Goal: Task Accomplishment & Management: Complete application form

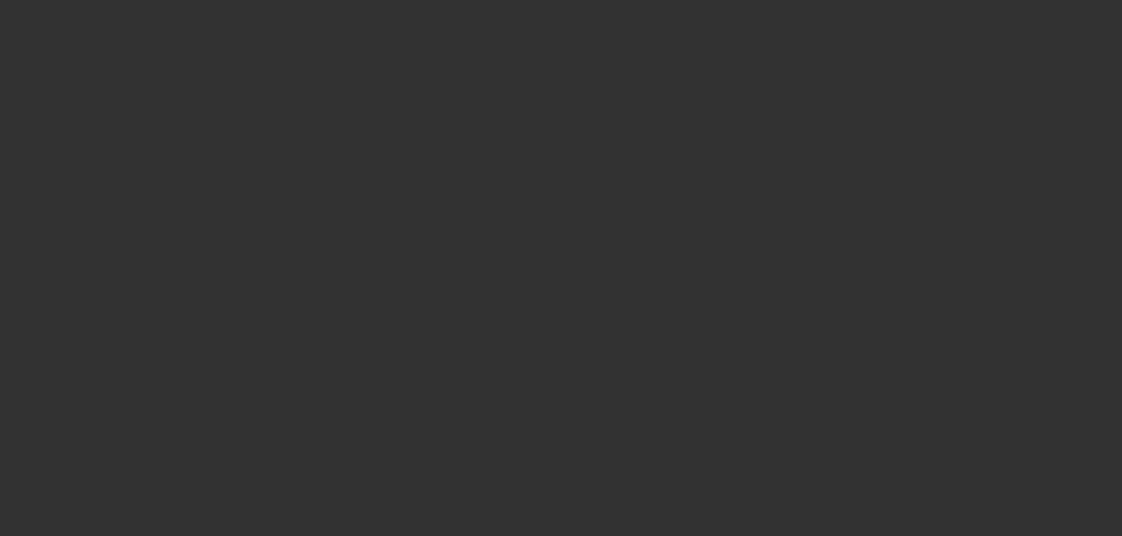
select select "0"
select select "2"
select select "0.1"
select select "4"
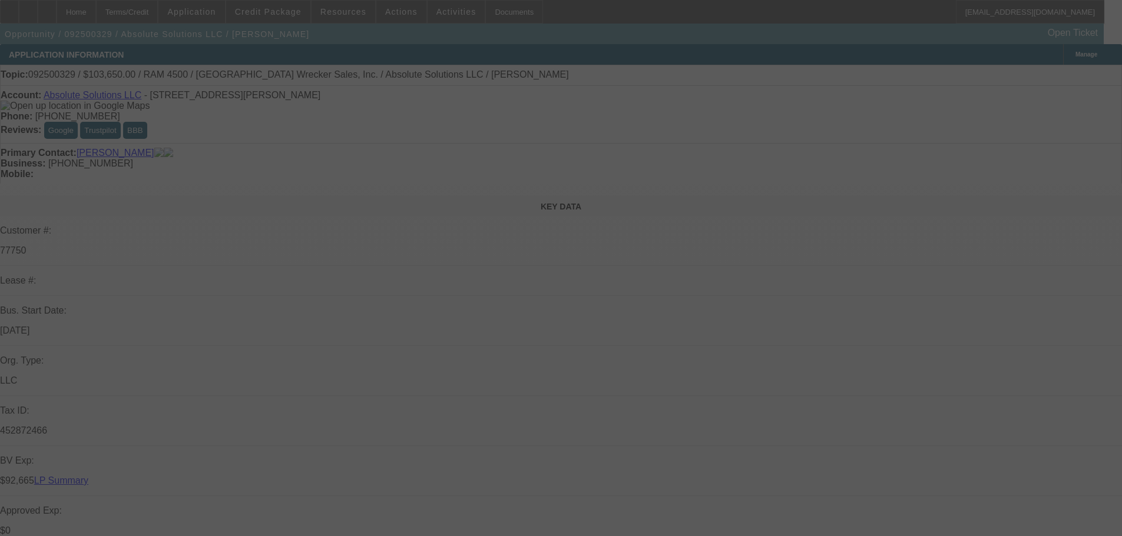
select select "0"
select select "6"
select select "0"
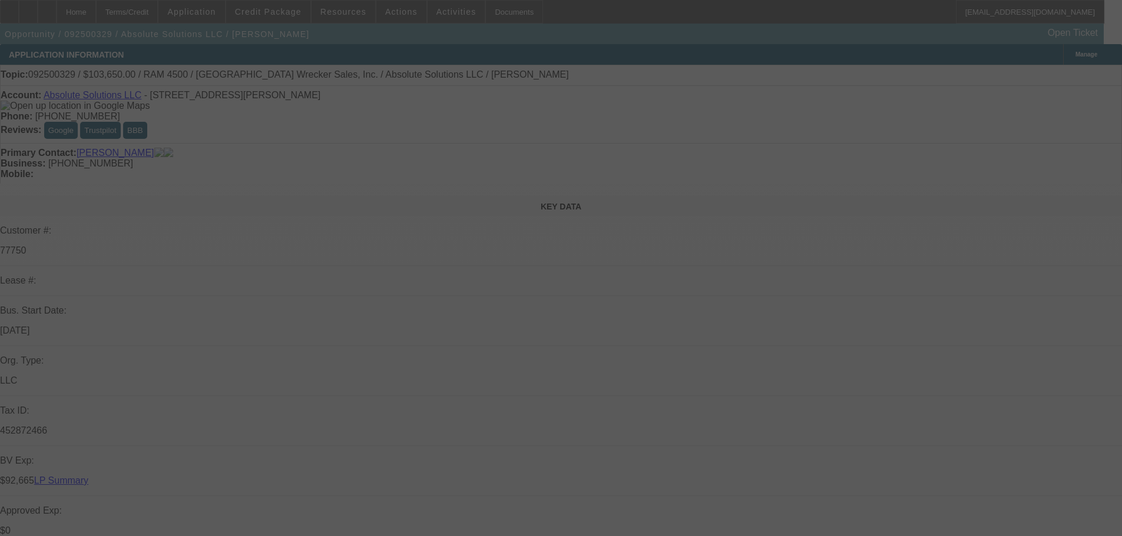
select select "0"
select select "6"
select select "0"
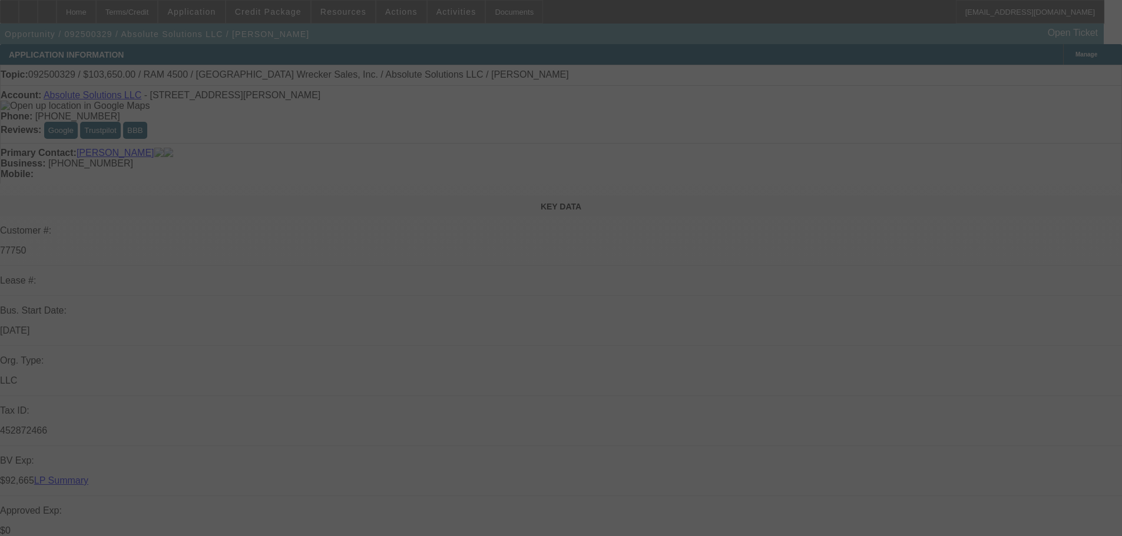
select select "0"
select select "6"
select select "0"
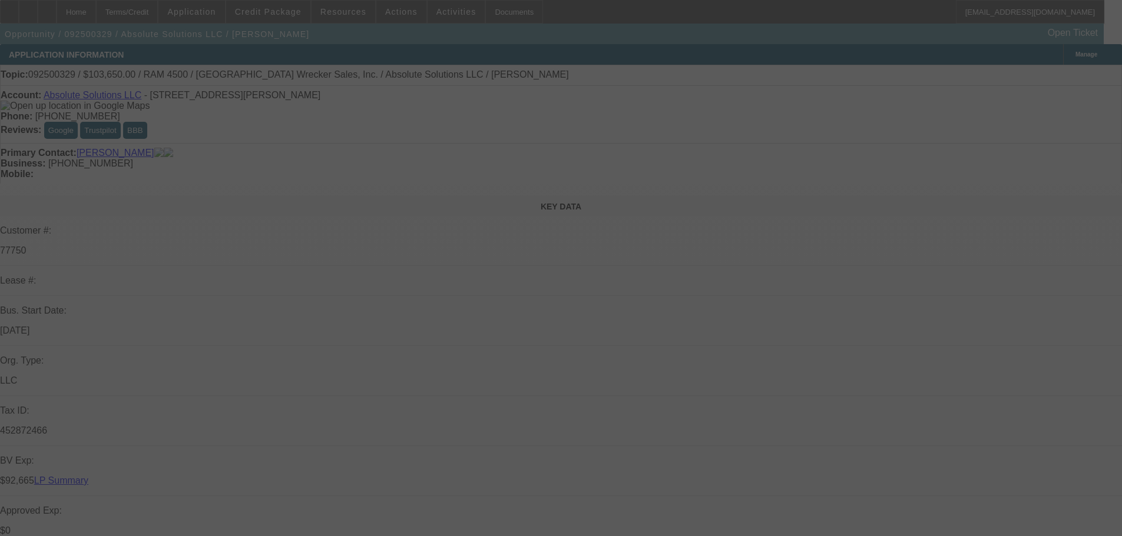
select select "6"
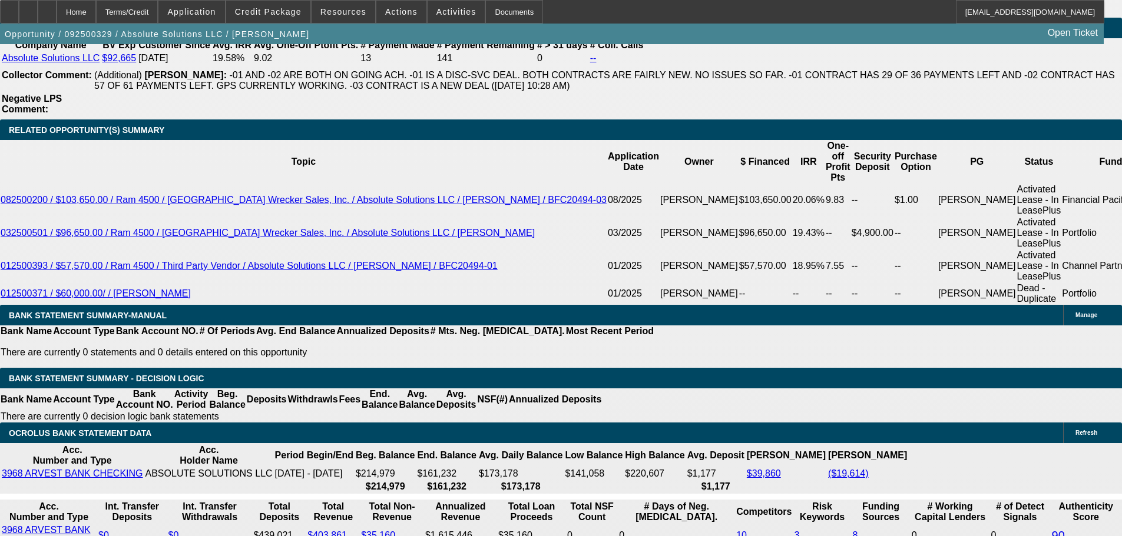
scroll to position [1943, 0]
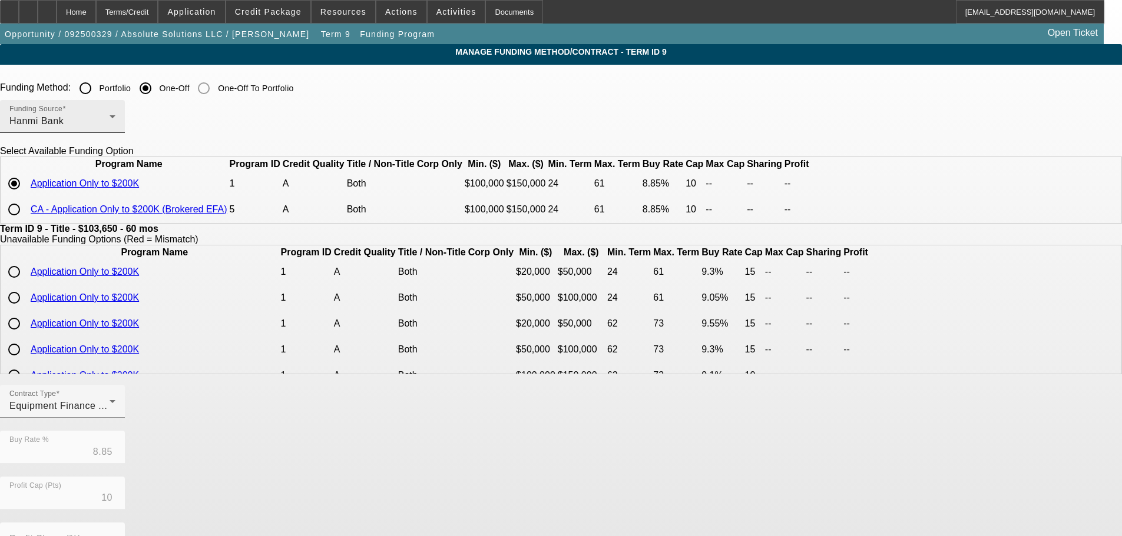
click at [110, 120] on div "Hanmi Bank" at bounding box center [59, 121] width 100 height 14
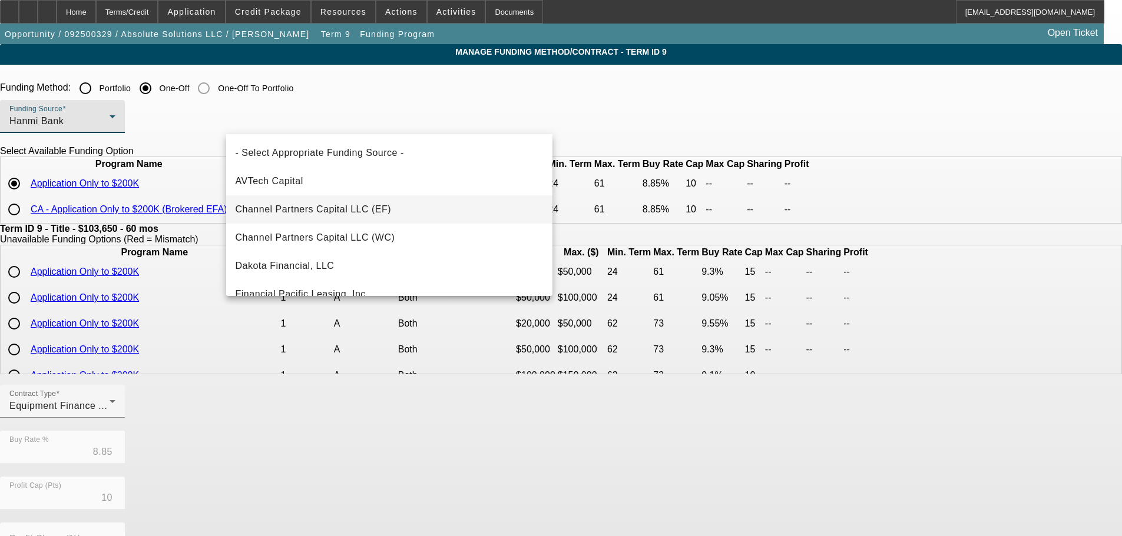
click at [351, 217] on mat-option "Channel Partners Capital LLC (EF)" at bounding box center [389, 209] width 326 height 28
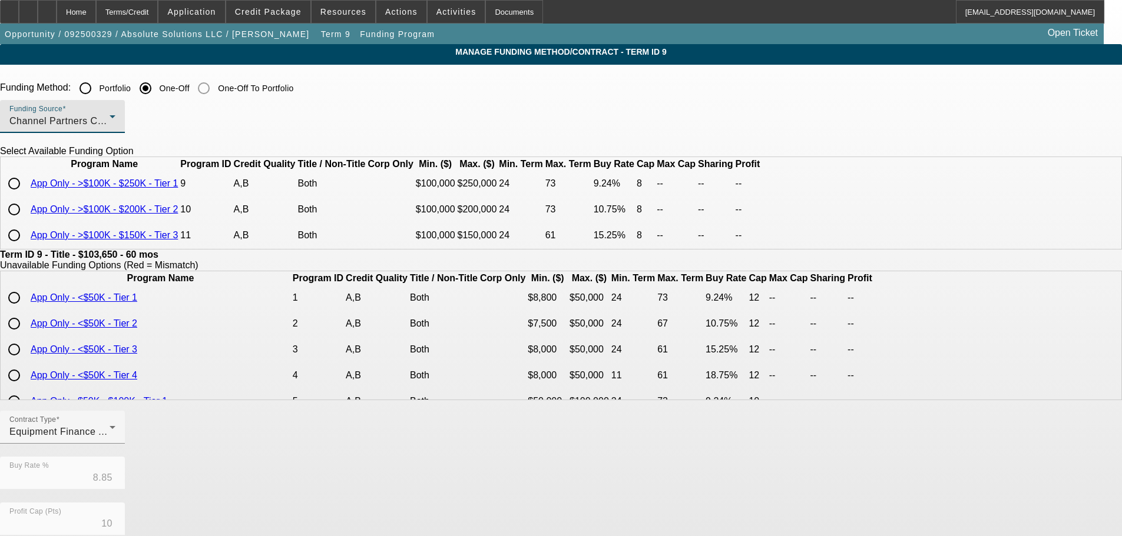
drag, startPoint x: 239, startPoint y: 204, endPoint x: 138, endPoint y: 289, distance: 131.3
click at [26, 195] on input "radio" at bounding box center [14, 184] width 24 height 24
radio input "true"
type input "9.24"
type input "8"
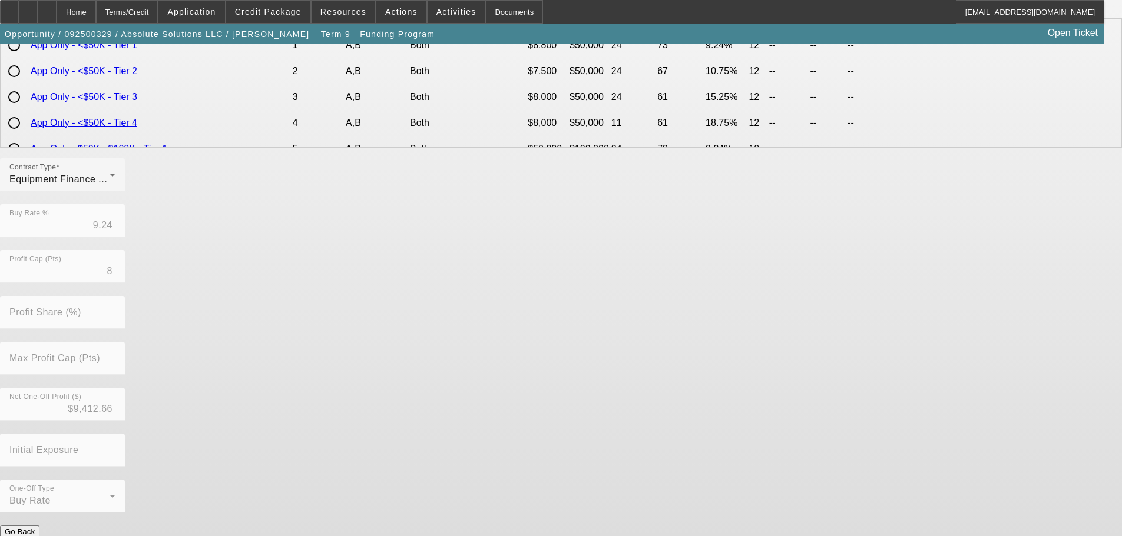
scroll to position [269, 0]
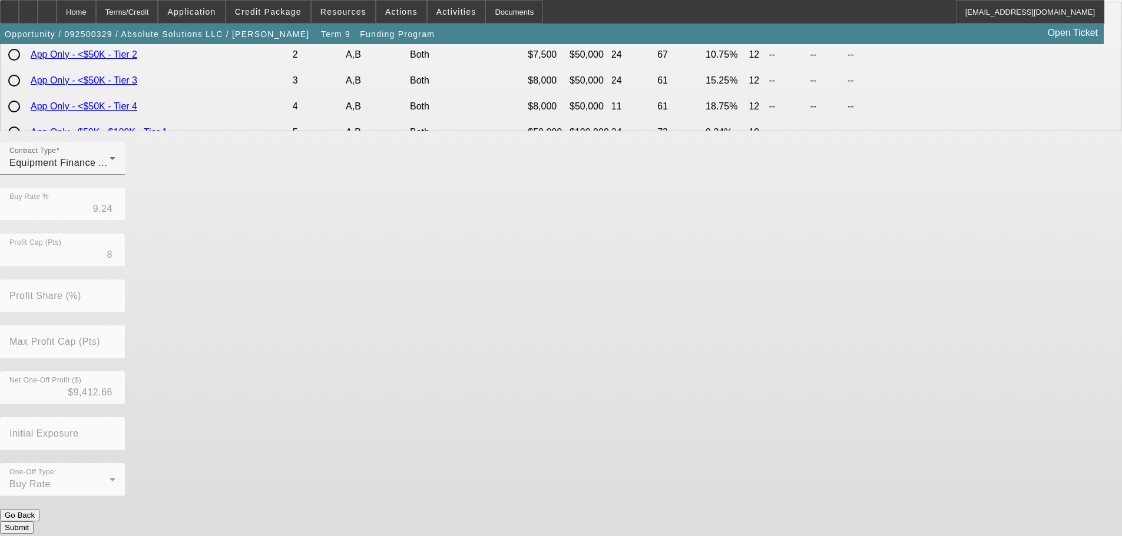
click at [34, 522] on button "Submit" at bounding box center [17, 528] width 34 height 12
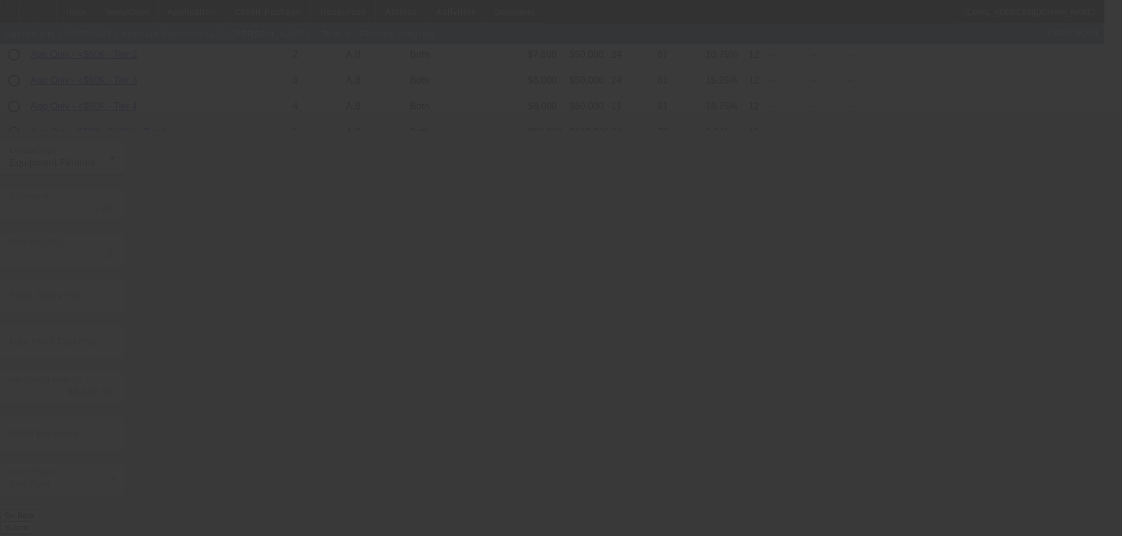
type input "8.85"
type input "10"
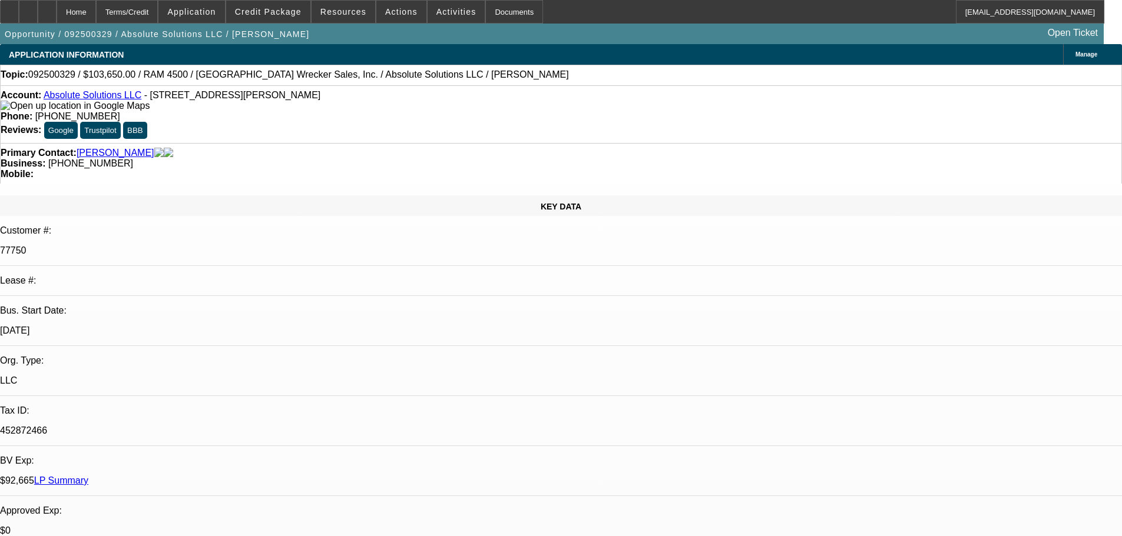
select select "0"
select select "6"
select select "0"
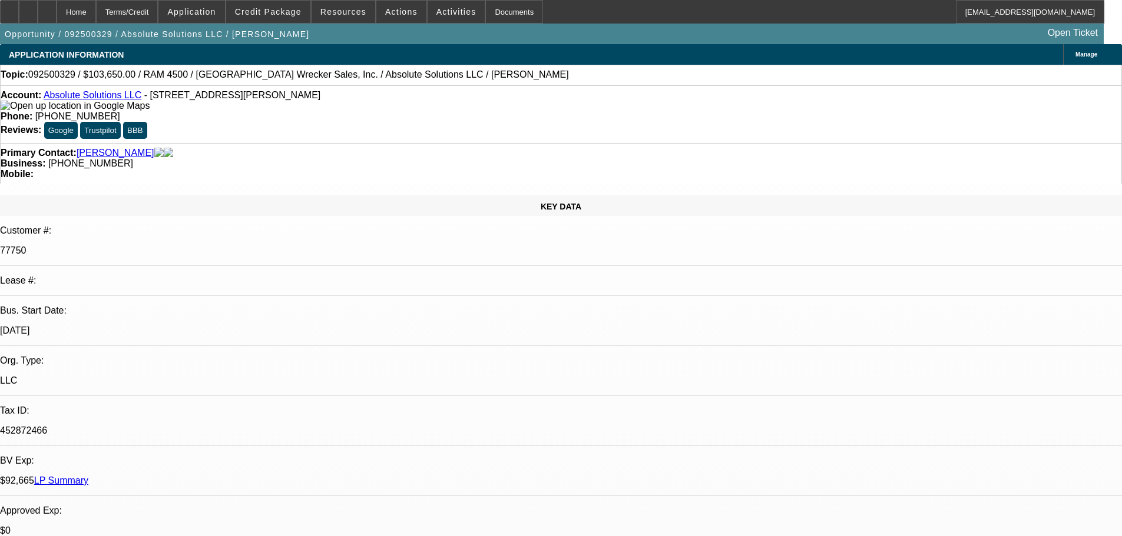
select select "0"
select select "6"
select select "0"
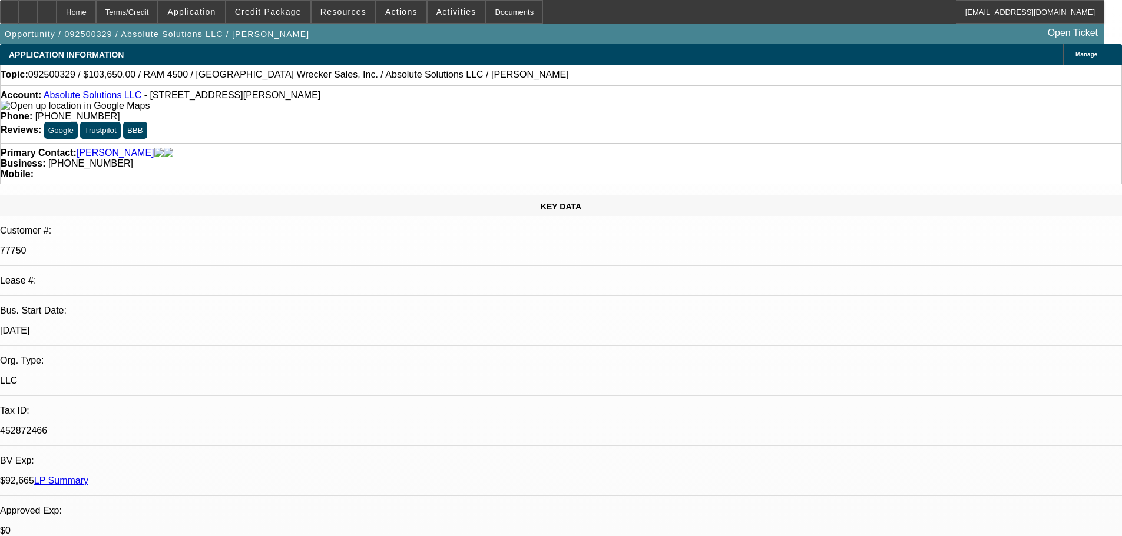
select select "0"
select select "6"
select select "0"
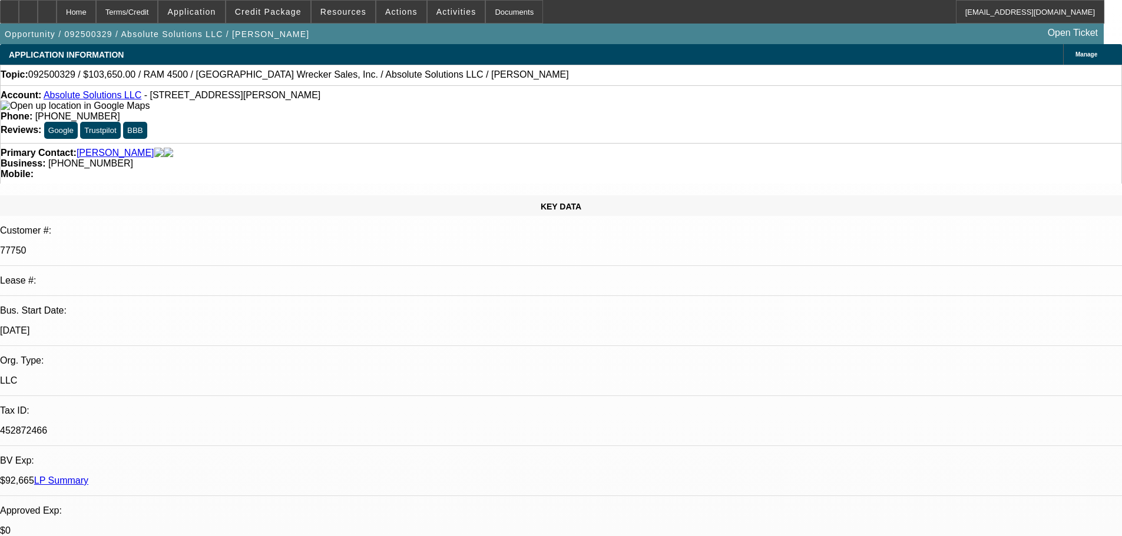
select select "6"
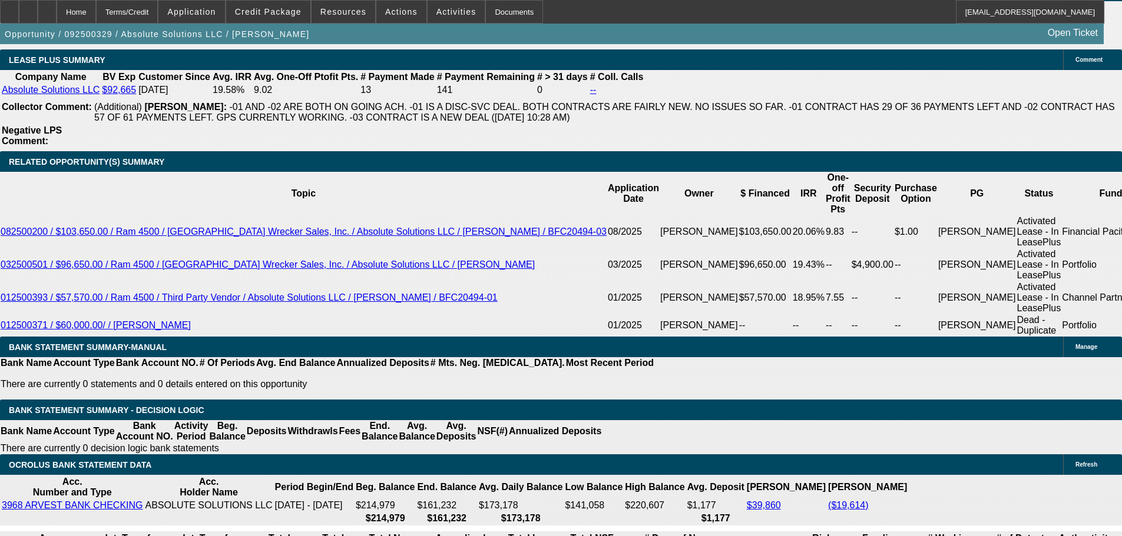
scroll to position [2002, 0]
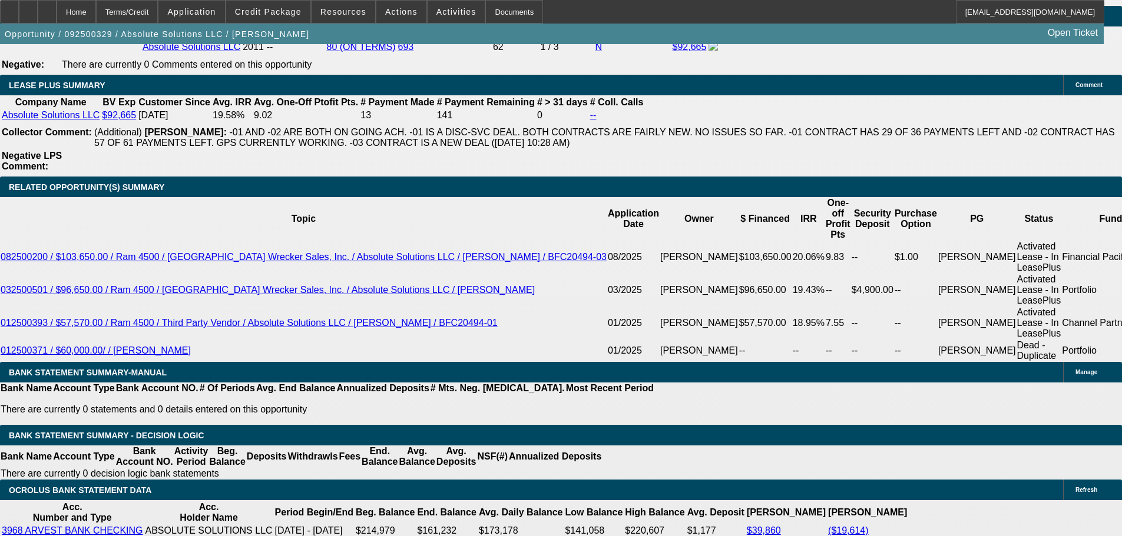
drag, startPoint x: 253, startPoint y: 267, endPoint x: 286, endPoint y: 269, distance: 32.4
type input "1"
type input "UNKNOWN"
type input "$1,771.77"
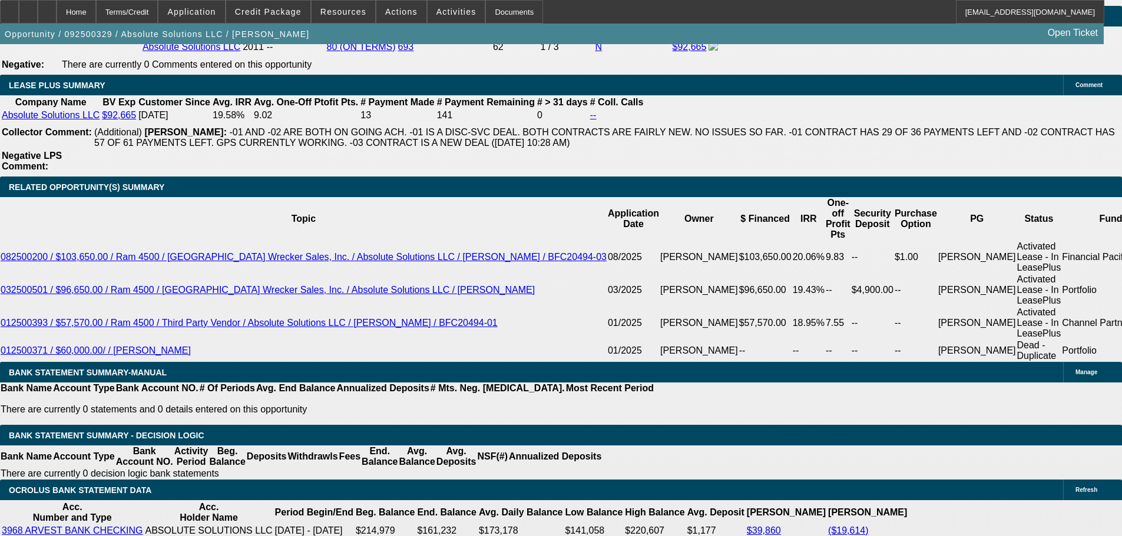
type input "14"
type input "$2,411.75"
type input "14"
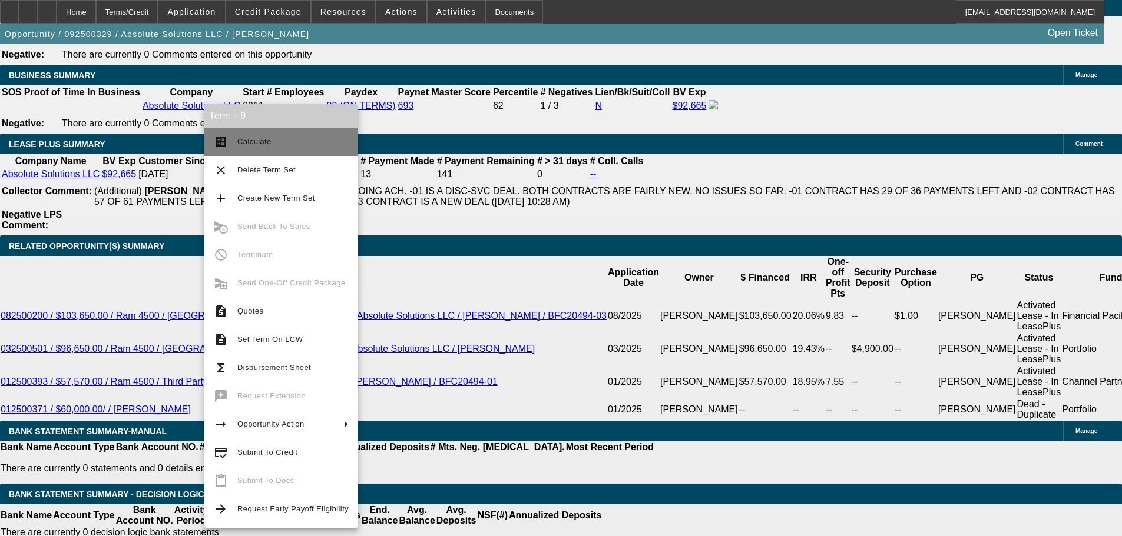
click at [251, 134] on button "calculate Calculate" at bounding box center [281, 142] width 154 height 28
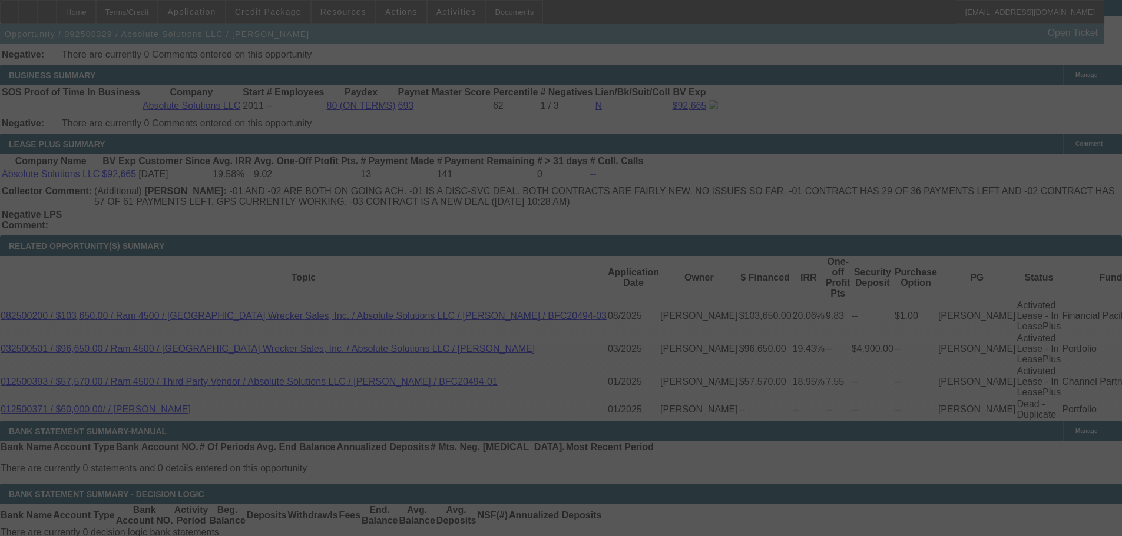
scroll to position [2011, 0]
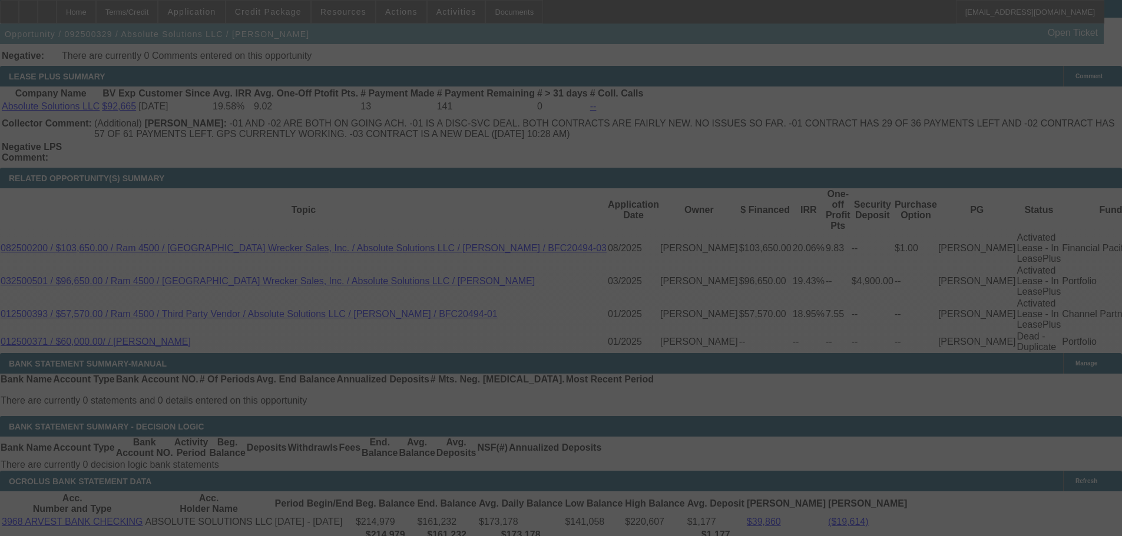
select select "0"
select select "6"
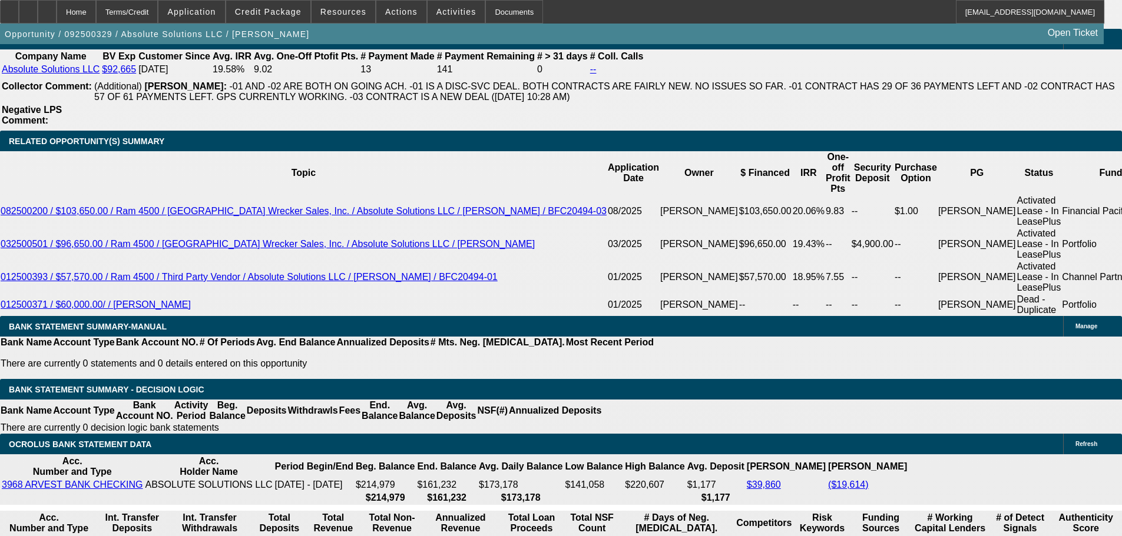
scroll to position [1952, 0]
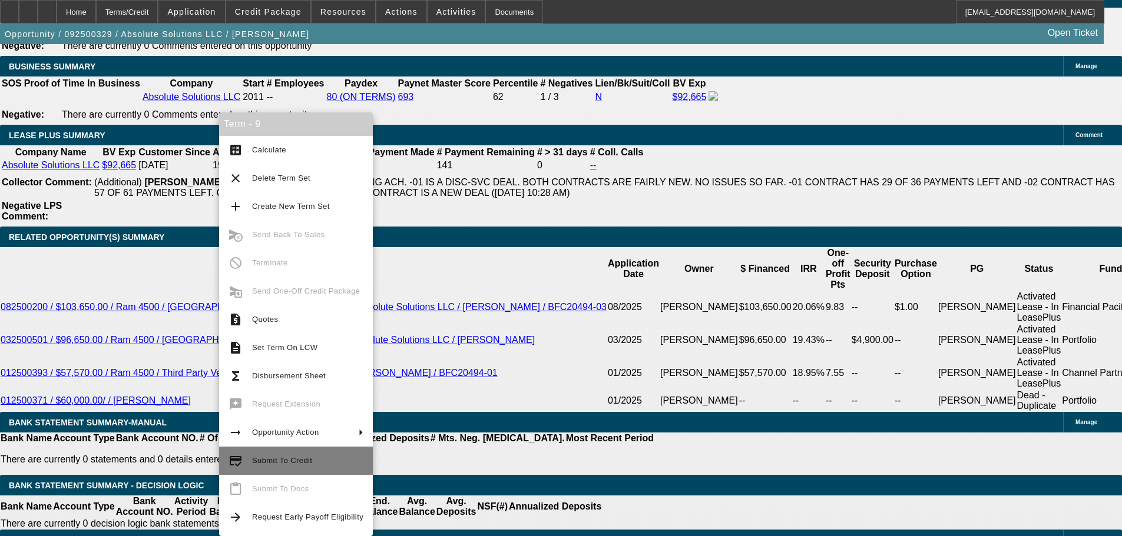
click at [300, 460] on span "Submit To Credit" at bounding box center [282, 460] width 60 height 9
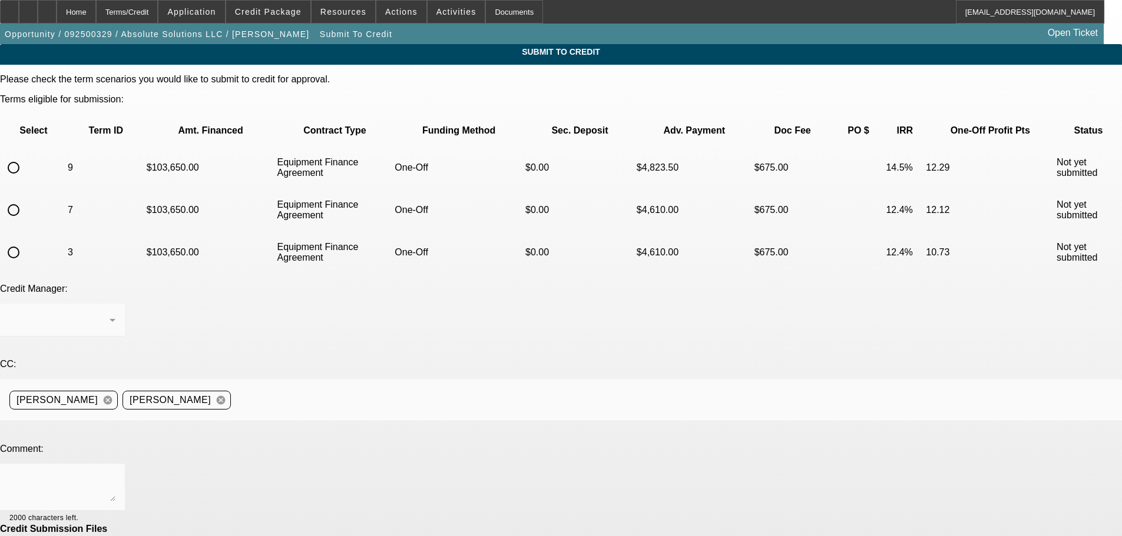
click at [25, 156] on input "radio" at bounding box center [14, 168] width 24 height 24
radio input "true"
click at [115, 473] on textarea at bounding box center [62, 487] width 106 height 28
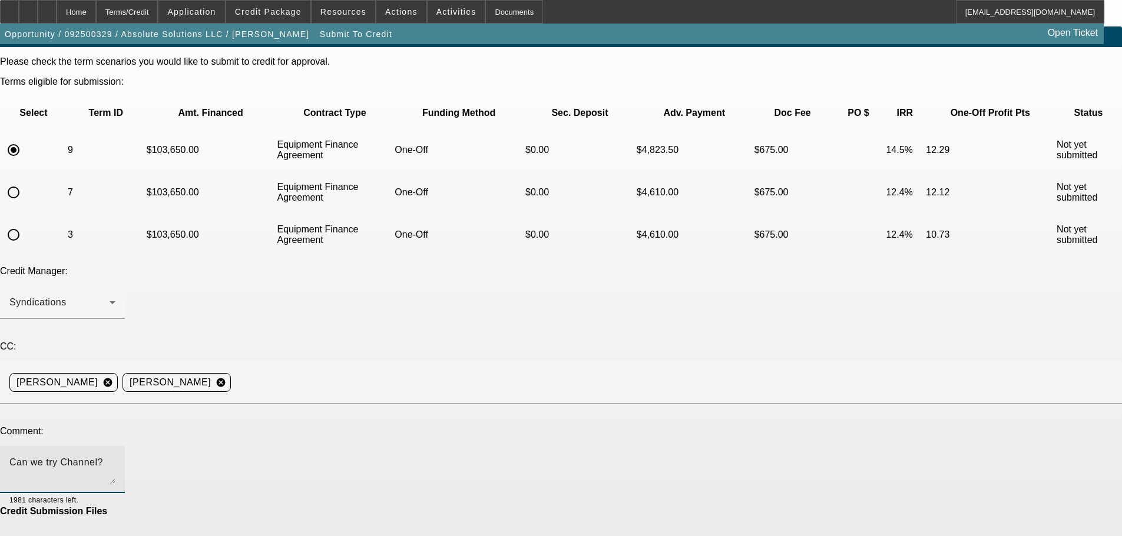
scroll to position [44, 0]
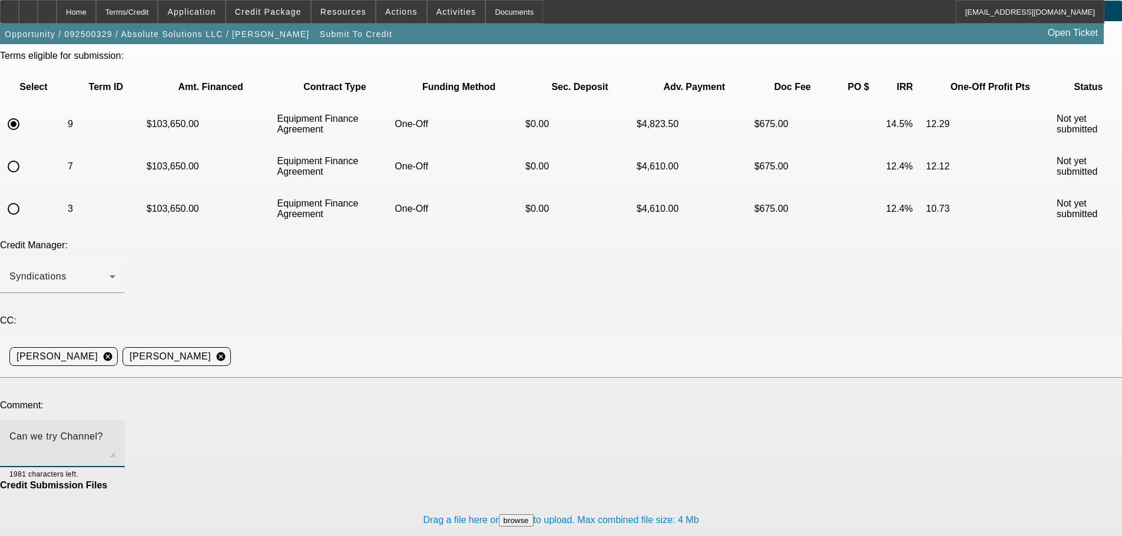
type textarea "Can we try Channel?"
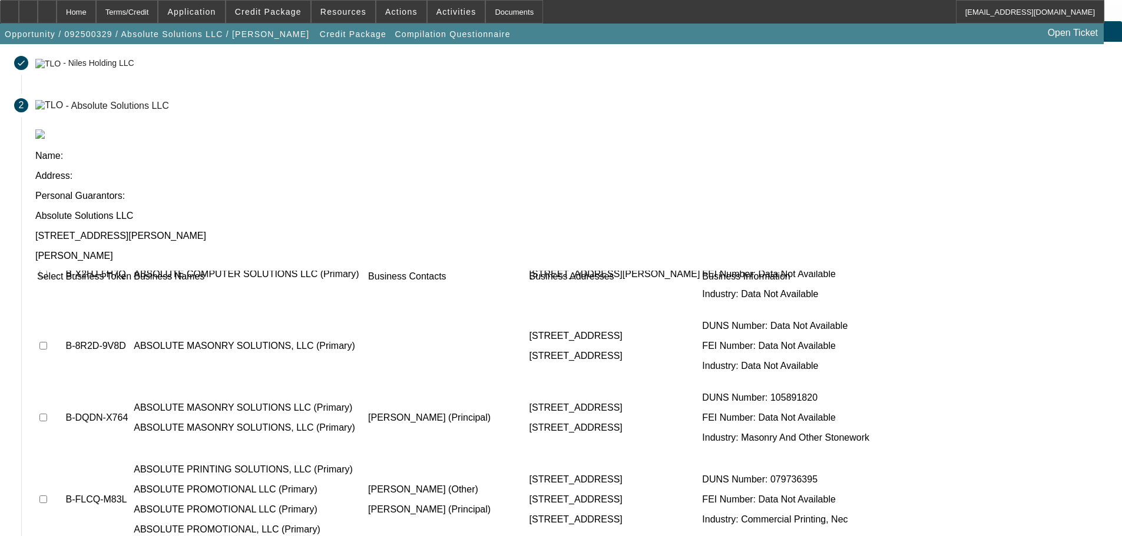
scroll to position [294, 0]
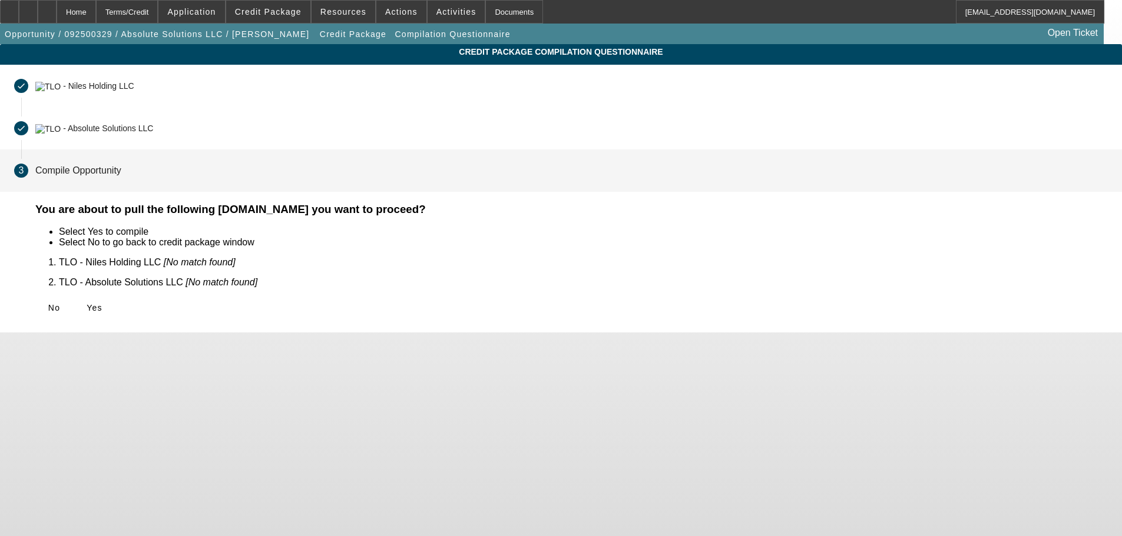
scroll to position [0, 0]
click at [113, 313] on button "Yes" at bounding box center [94, 307] width 38 height 21
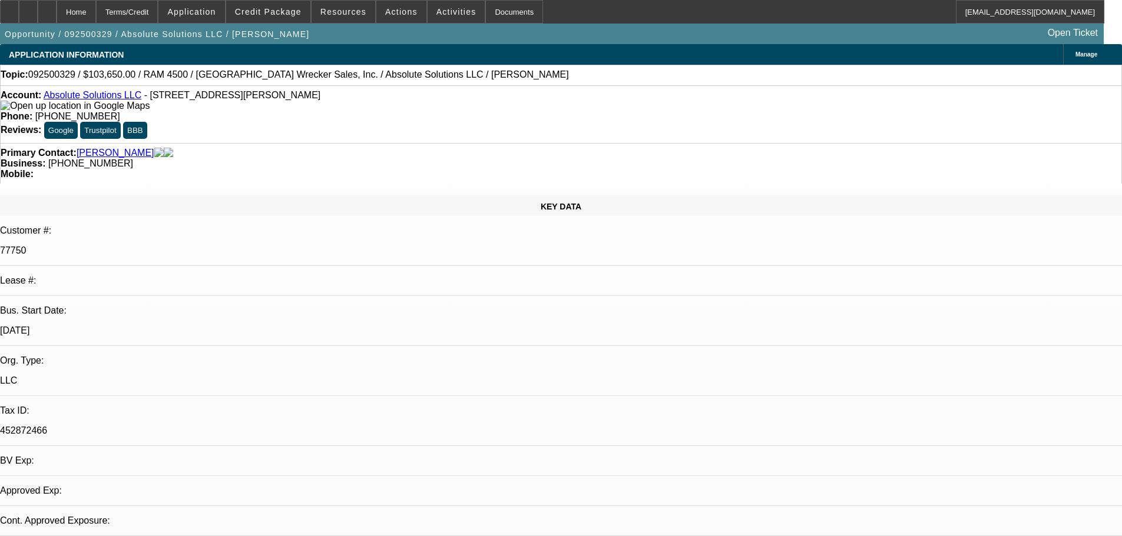
select select "0"
select select "6"
select select "0"
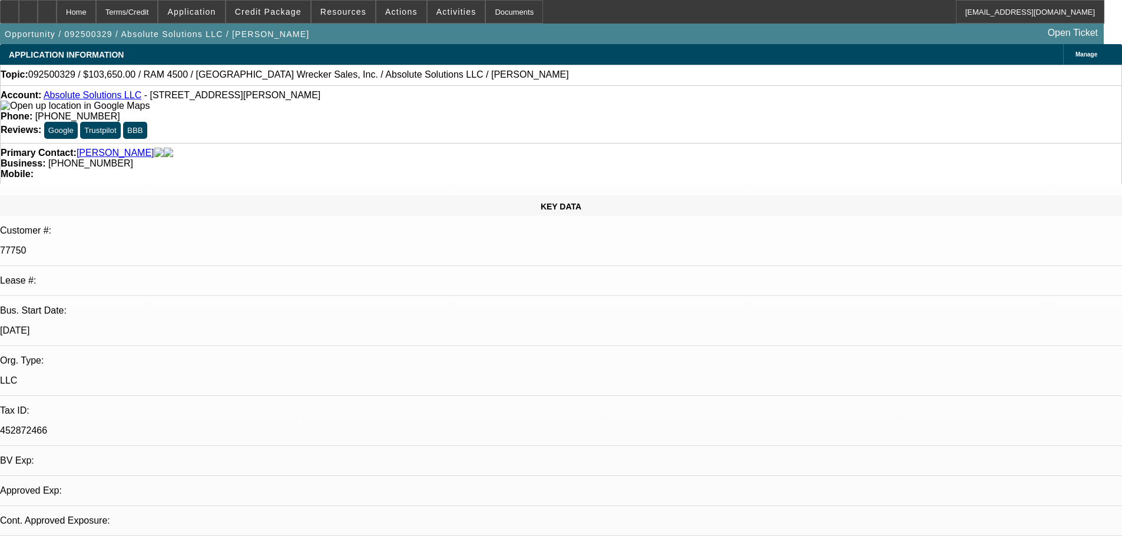
select select "0"
select select "6"
select select "0"
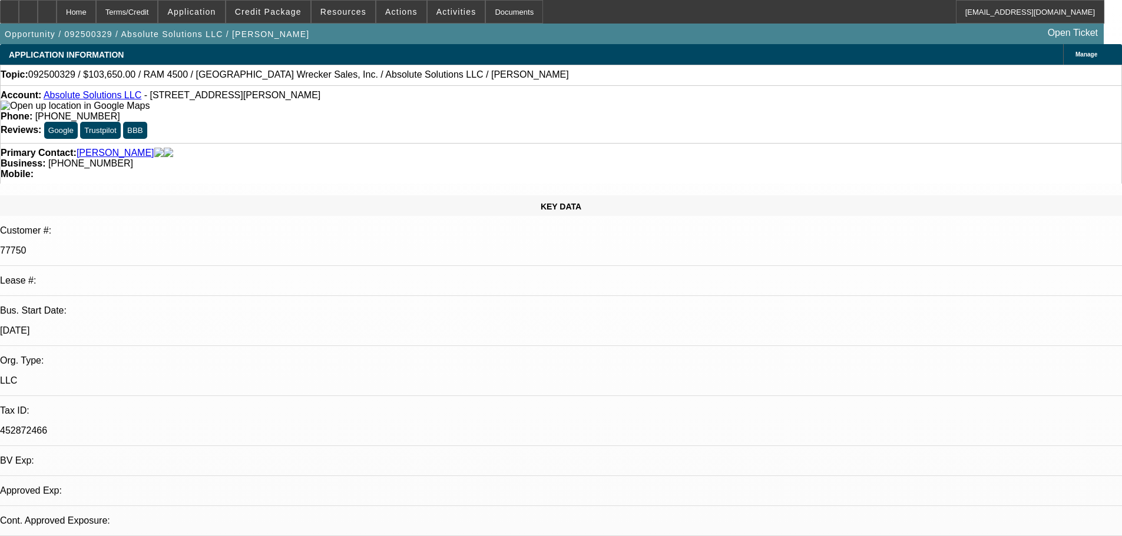
select select "0"
select select "6"
select select "0"
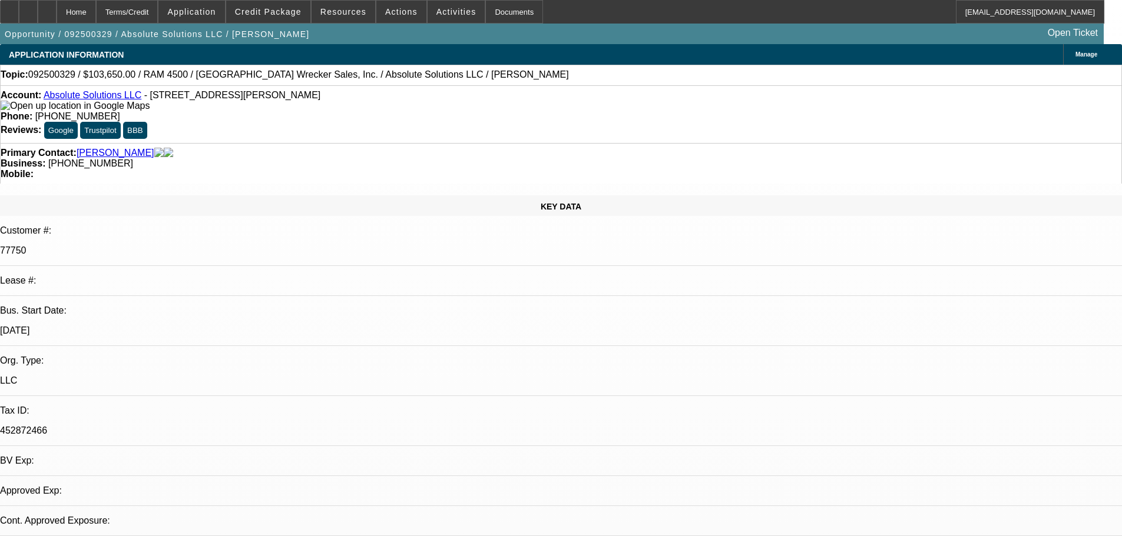
select select "6"
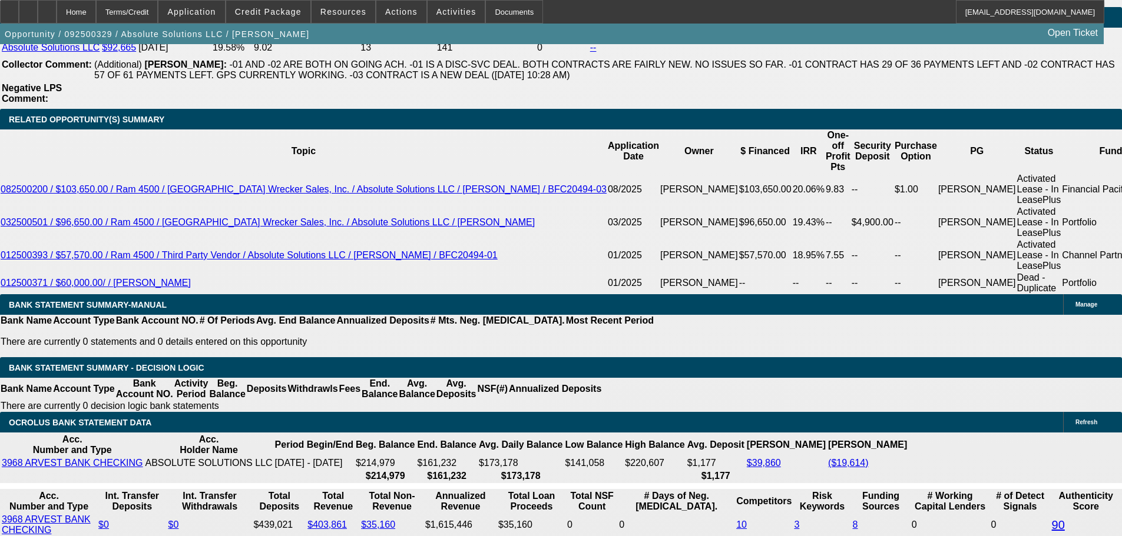
scroll to position [2088, 0]
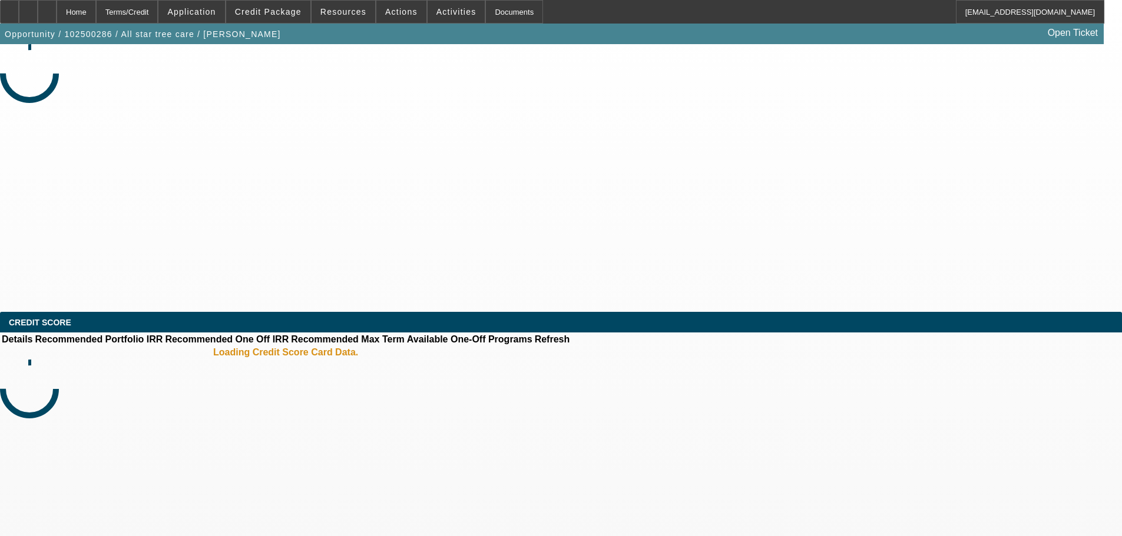
select select "0"
select select "2"
select select "0.1"
select select "4"
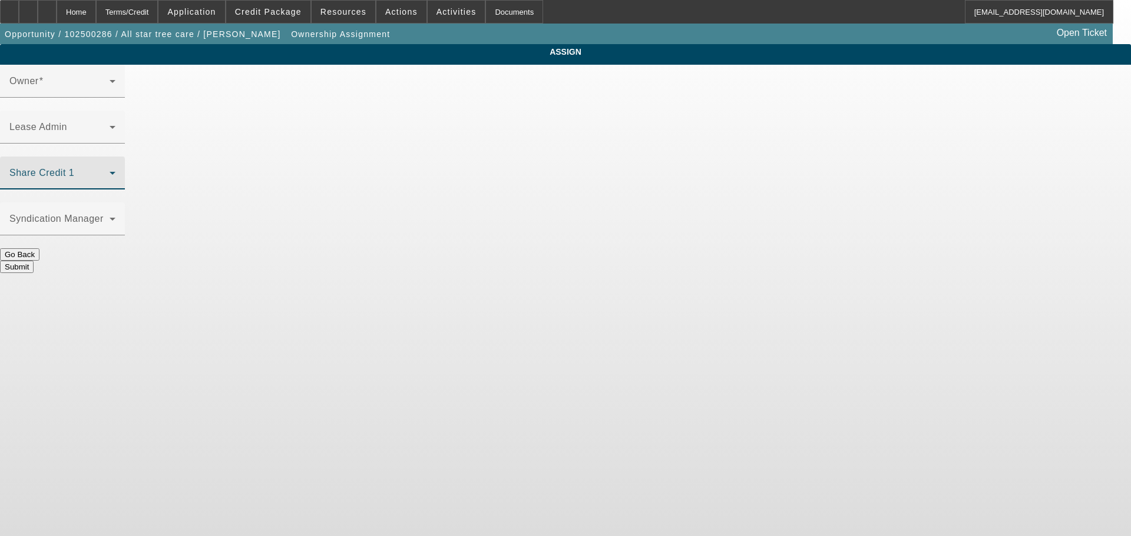
click at [110, 171] on span at bounding box center [59, 178] width 100 height 14
click at [96, 12] on div "Home" at bounding box center [76, 12] width 39 height 24
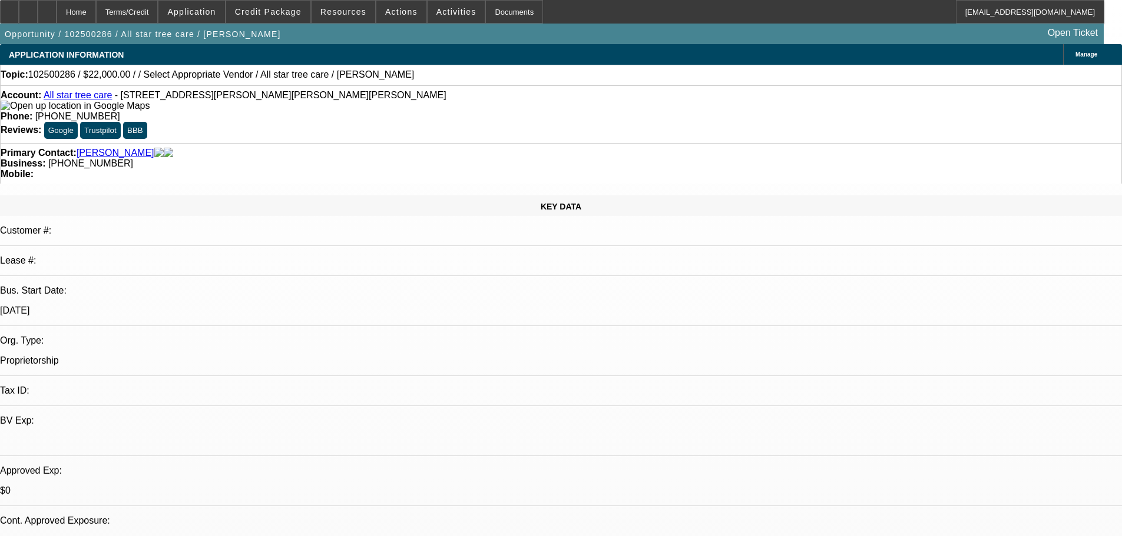
select select "0"
select select "2"
select select "0.1"
select select "4"
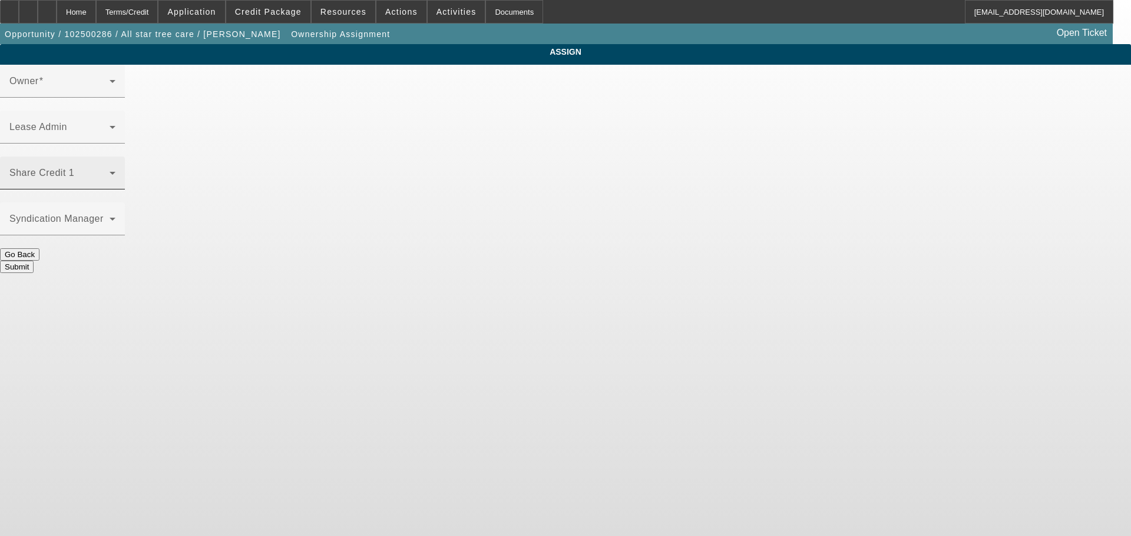
click at [74, 168] on mat-label "Share Credit 1" at bounding box center [41, 173] width 65 height 10
click at [110, 171] on span at bounding box center [59, 178] width 100 height 14
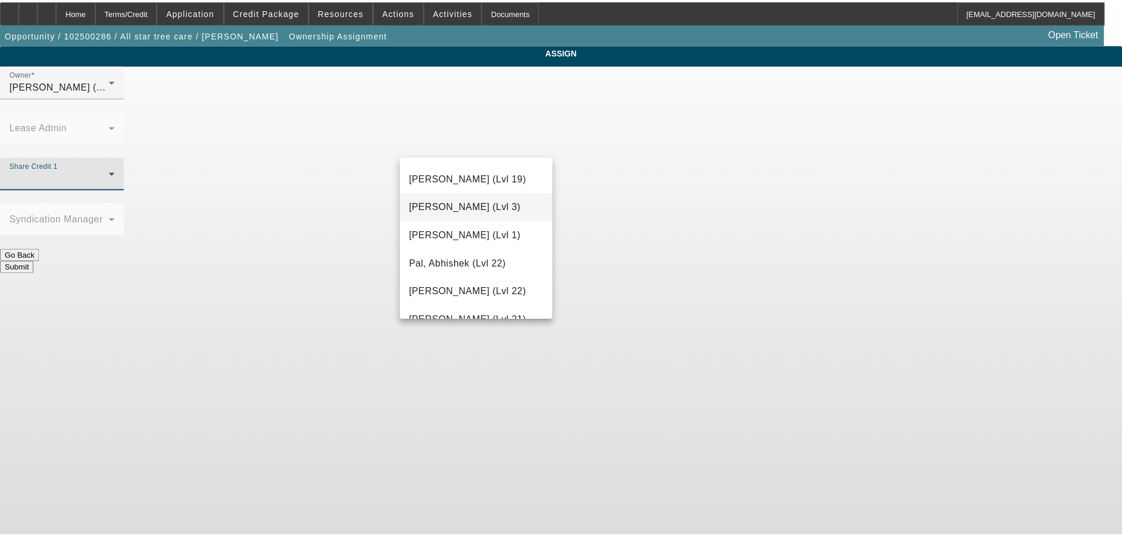
scroll to position [1001, 0]
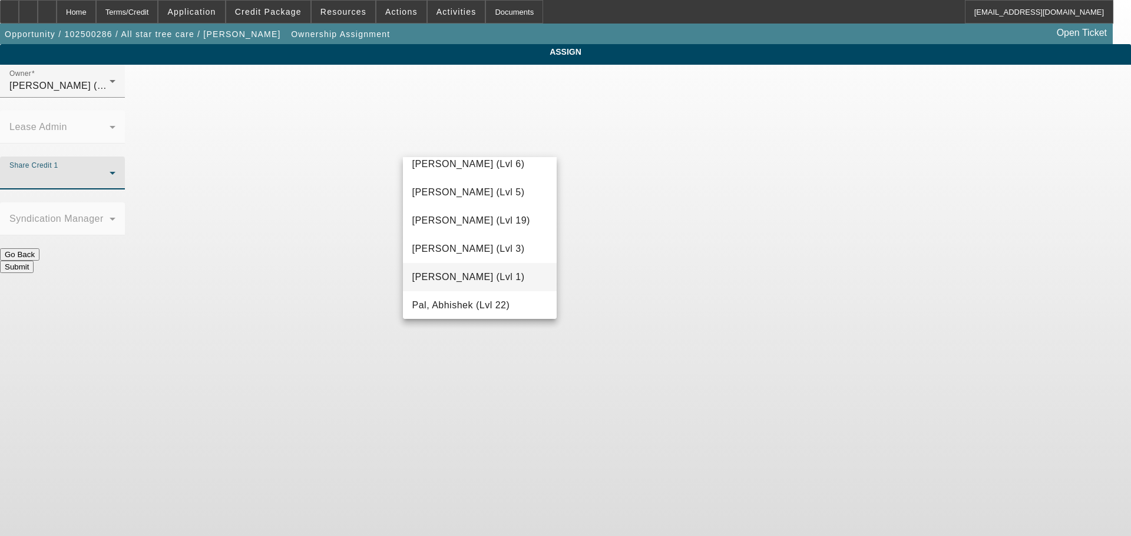
click at [481, 276] on span "O'Malley, Ryan (Lvl 1)" at bounding box center [468, 277] width 112 height 14
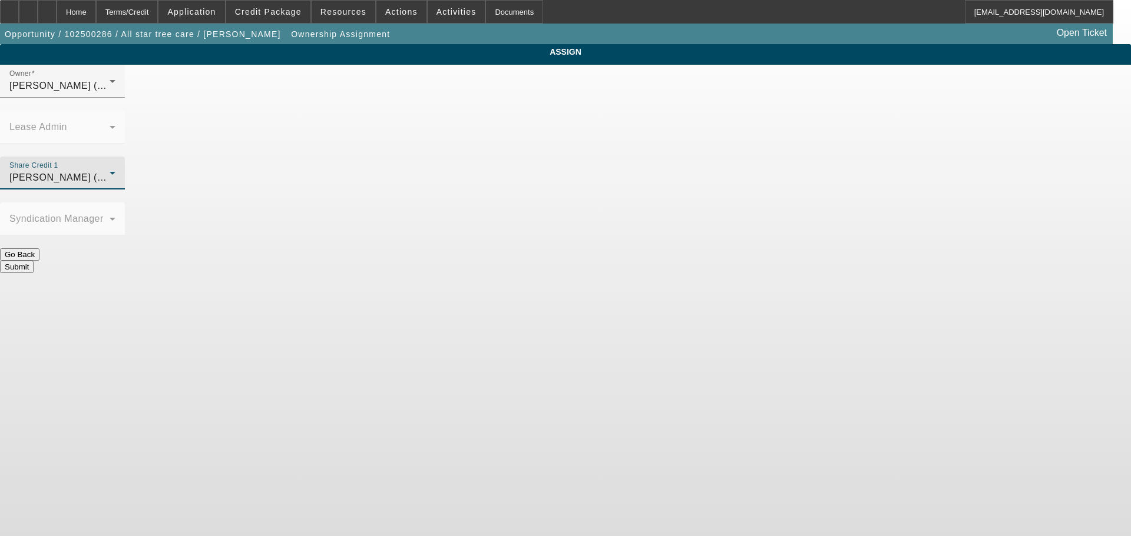
click at [34, 261] on button "Submit" at bounding box center [17, 267] width 34 height 12
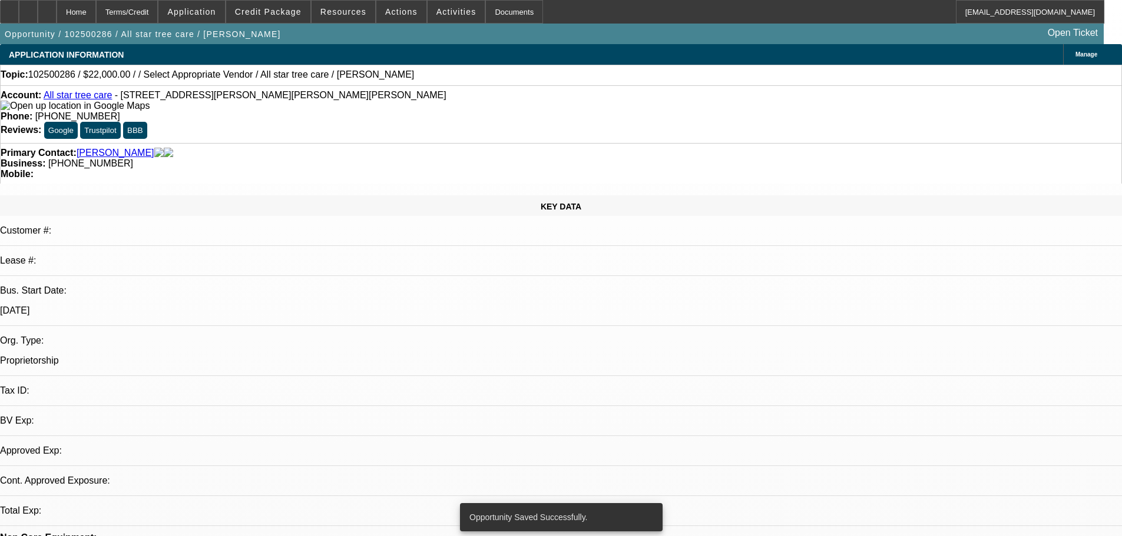
select select "0"
select select "2"
select select "0.1"
select select "4"
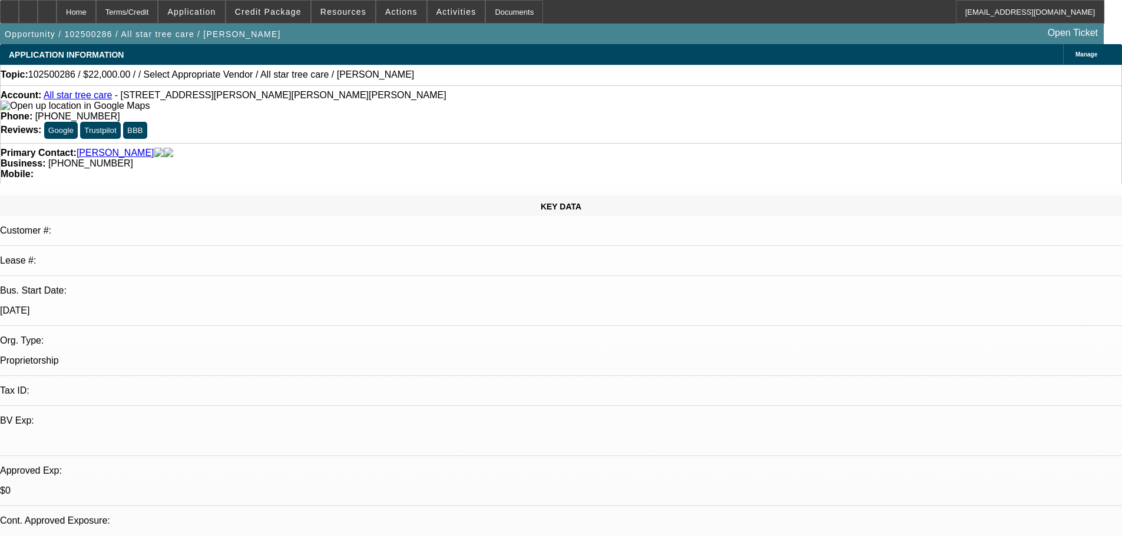
radio input "true"
type textarea "10-15: Found a unit with a Ohio dealer, requested quote and pics.// Will pay gi…"
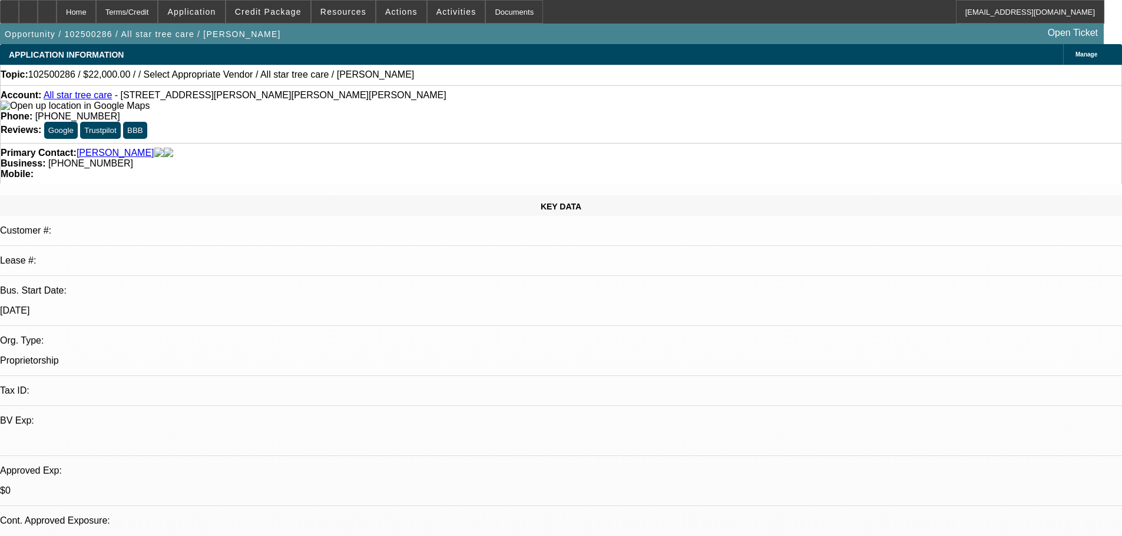
radio input "true"
